Goal: Find specific page/section: Find specific page/section

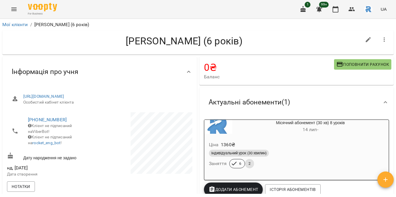
scroll to position [159, 0]
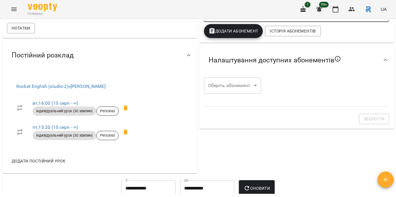
click at [13, 8] on icon "Menu" at bounding box center [13, 9] width 7 height 7
click at [15, 10] on icon "Menu" at bounding box center [13, 9] width 5 height 3
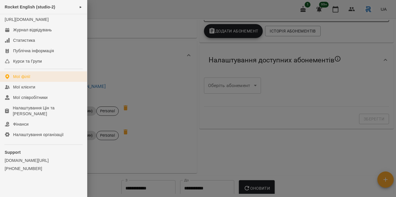
click at [15, 80] on div "Мої філії" at bounding box center [21, 77] width 17 height 6
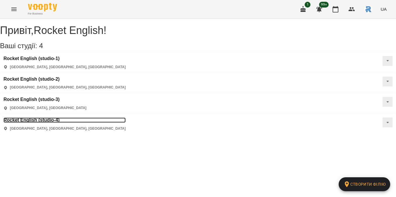
click at [36, 118] on h3 "Rocket English (studio-4)" at bounding box center [64, 120] width 122 height 5
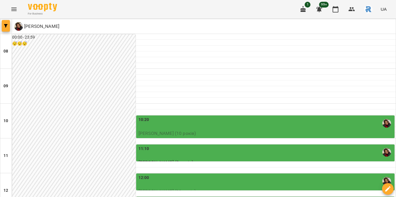
click at [5, 28] on button "button" at bounding box center [6, 26] width 8 height 12
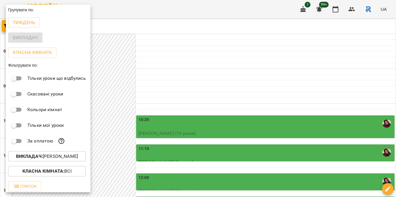
click at [49, 160] on p "Викладач : [PERSON_NAME]" at bounding box center [47, 156] width 62 height 7
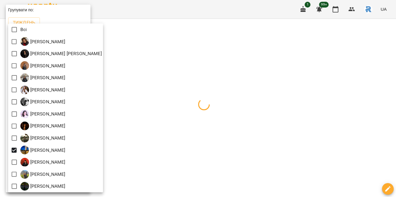
click at [229, 99] on div at bounding box center [198, 98] width 396 height 197
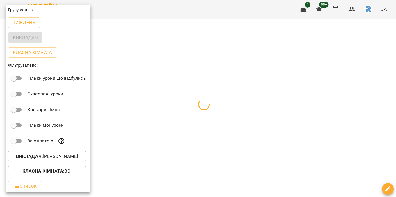
click at [235, 109] on div at bounding box center [198, 98] width 396 height 197
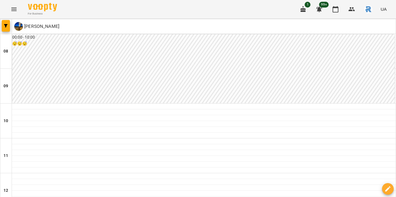
scroll to position [260, 0]
click at [8, 23] on button "button" at bounding box center [6, 26] width 8 height 12
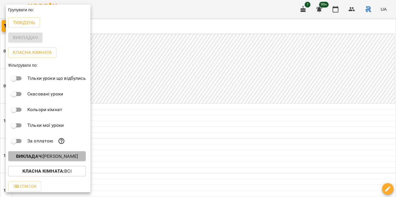
click at [67, 155] on p "Викладач : [PERSON_NAME]" at bounding box center [47, 156] width 62 height 7
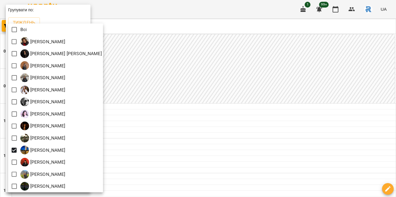
click at [210, 129] on div at bounding box center [198, 98] width 396 height 197
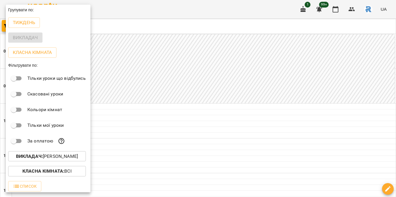
click at [186, 123] on div at bounding box center [198, 98] width 396 height 197
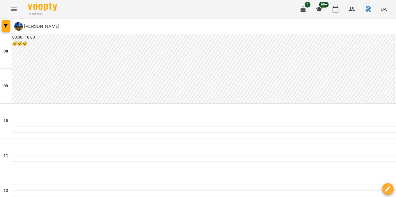
scroll to position [240, 0]
click at [1, 24] on div at bounding box center [6, 26] width 12 height 15
click at [3, 26] on span "button" at bounding box center [6, 25] width 8 height 3
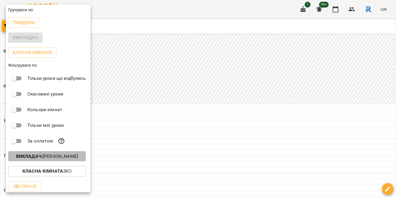
click at [65, 162] on button "Викладач : [PERSON_NAME]" at bounding box center [47, 156] width 78 height 10
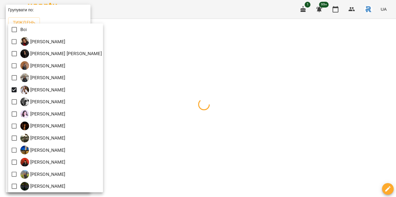
click at [236, 100] on div at bounding box center [198, 98] width 396 height 197
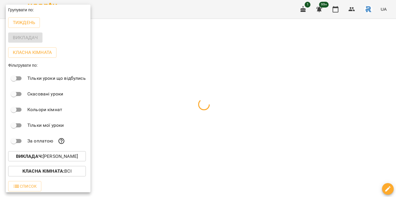
click at [236, 100] on div at bounding box center [198, 98] width 396 height 197
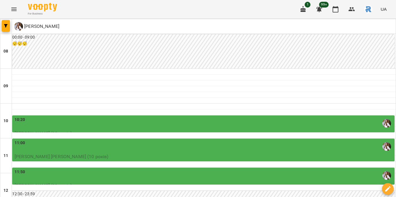
scroll to position [52, 0]
click at [164, 153] on p "[PERSON_NAME] [PERSON_NAME] (10 років)" at bounding box center [204, 156] width 378 height 7
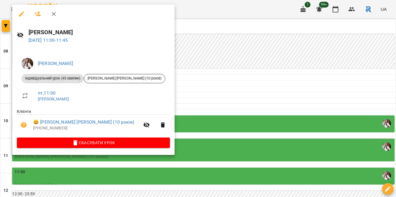
click at [224, 91] on div at bounding box center [198, 98] width 396 height 197
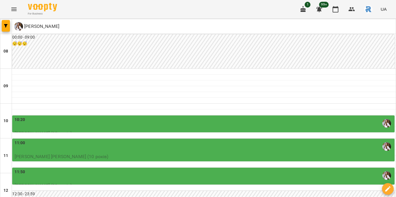
scroll to position [88, 0]
